Goal: Task Accomplishment & Management: Use online tool/utility

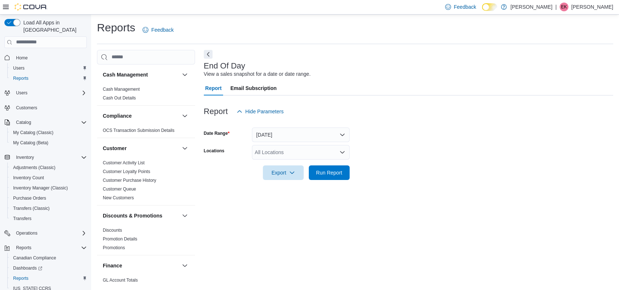
click at [276, 155] on div "All Locations" at bounding box center [301, 152] width 98 height 15
type input "***"
click at [292, 162] on span "Rose City Outpost" at bounding box center [289, 164] width 42 height 7
click at [427, 203] on div "End Of Day View a sales snapshot for a date or date range. Report Email Subscri…" at bounding box center [408, 166] width 409 height 232
click at [319, 175] on span "Run Report" at bounding box center [329, 172] width 26 height 7
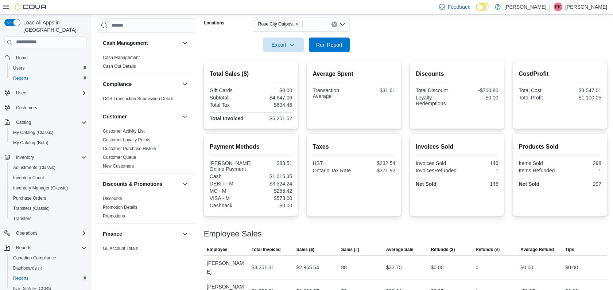
scroll to position [129, 0]
click at [283, 44] on span "Export" at bounding box center [283, 43] width 32 height 15
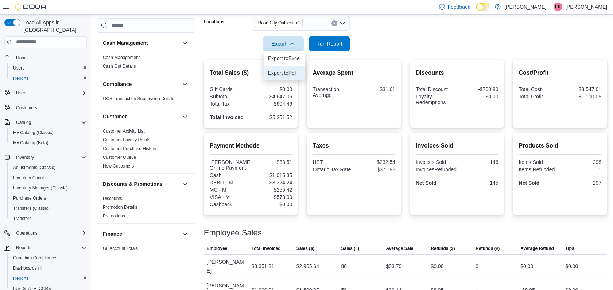
click at [293, 73] on span "Export to Pdf" at bounding box center [284, 73] width 33 height 6
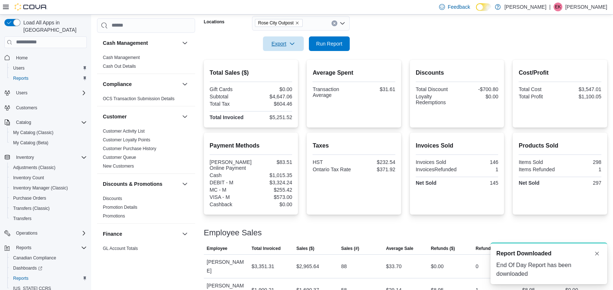
scroll to position [0, 0]
